Goal: Task Accomplishment & Management: Manage account settings

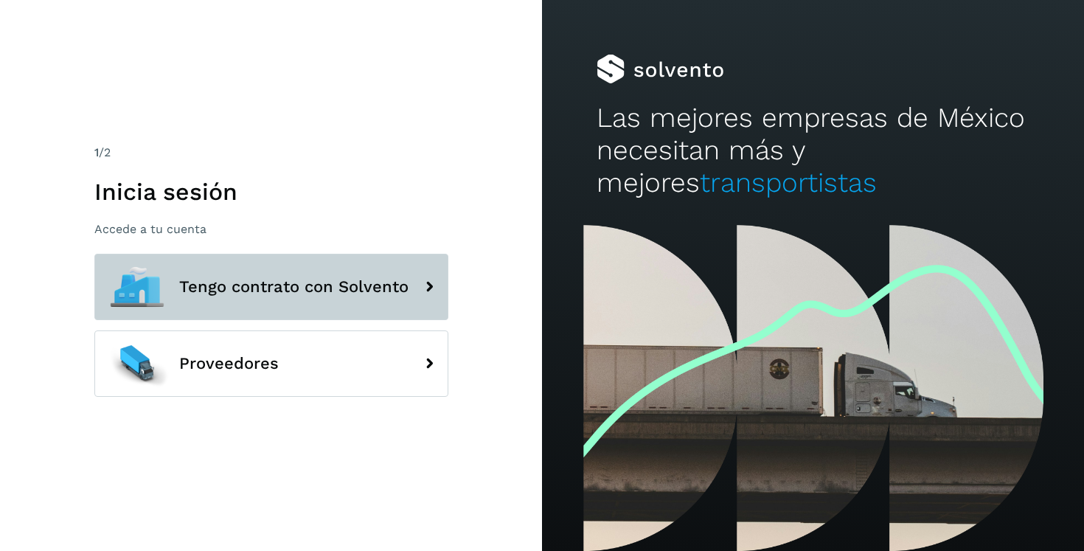
click at [382, 273] on button "Tengo contrato con Solvento" at bounding box center [271, 287] width 354 height 66
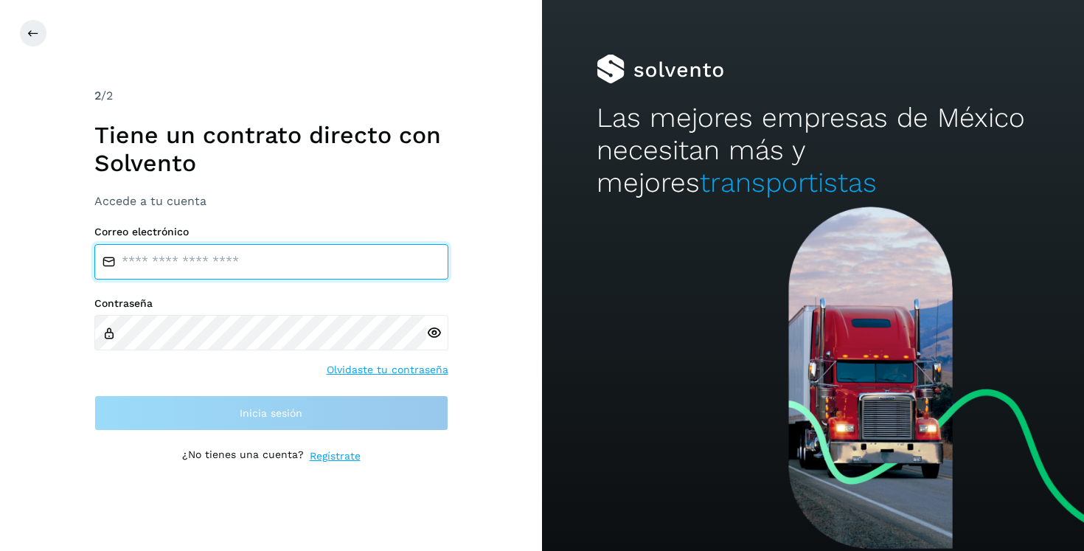
click at [260, 265] on input "email" at bounding box center [271, 261] width 354 height 35
type input "**********"
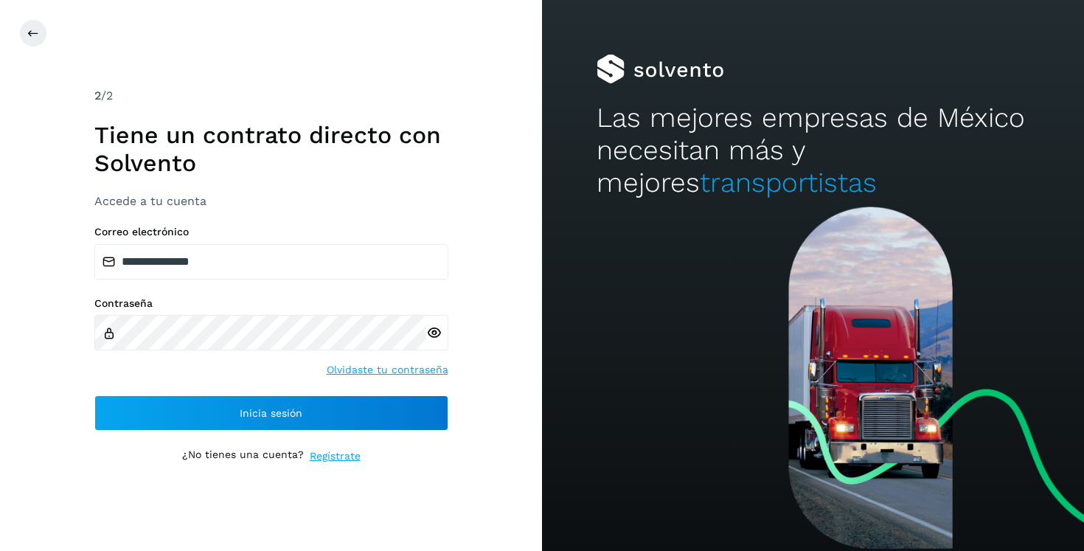
click at [435, 329] on icon at bounding box center [433, 332] width 15 height 15
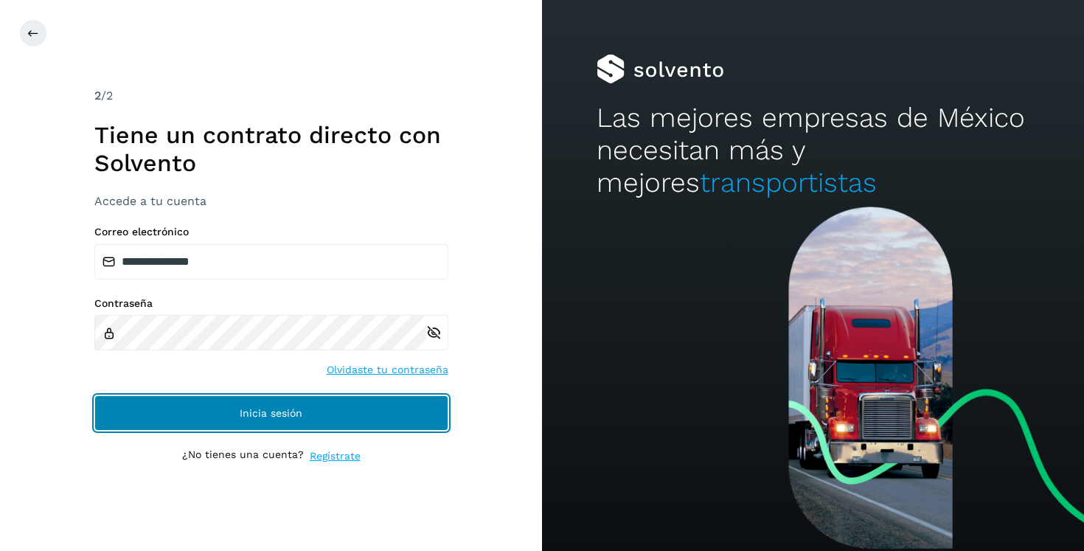
click at [367, 412] on button "Inicia sesión" at bounding box center [271, 412] width 354 height 35
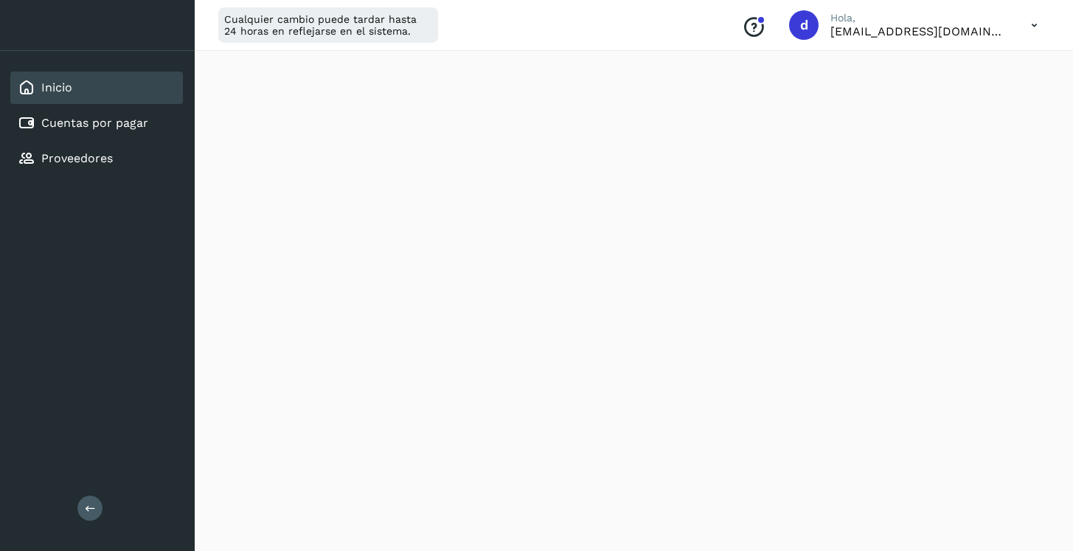
scroll to position [387, 0]
